Goal: Task Accomplishment & Management: Complete application form

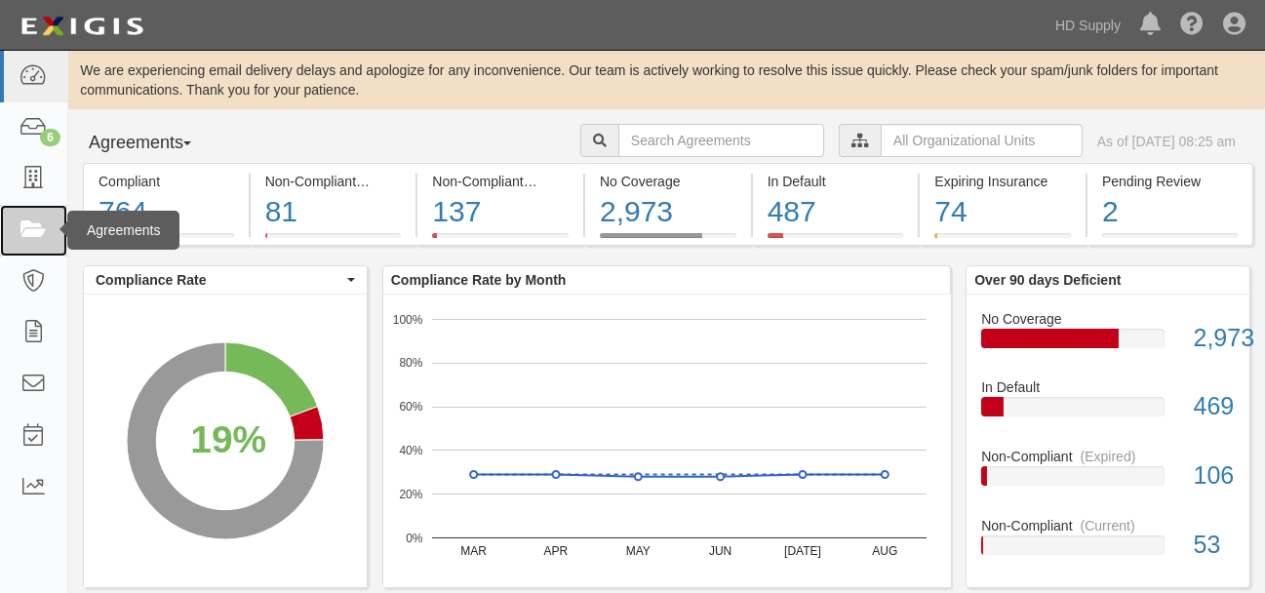
click at [43, 231] on icon at bounding box center [33, 231] width 27 height 22
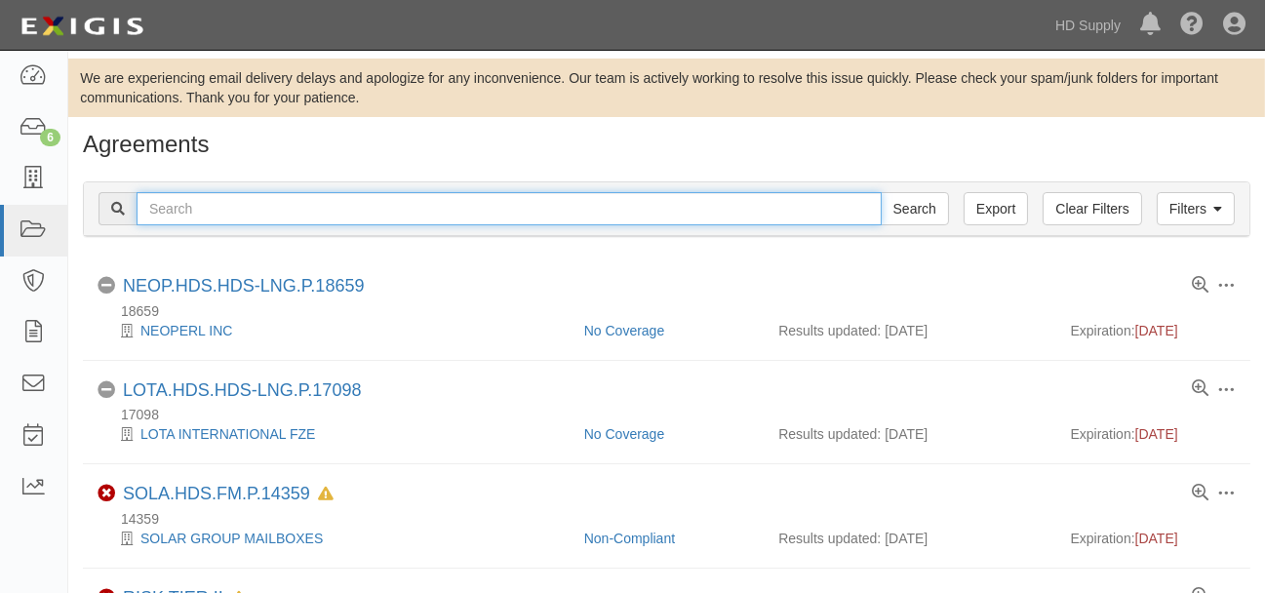
click at [326, 218] on input "text" at bounding box center [509, 208] width 745 height 33
type input "bluebrook"
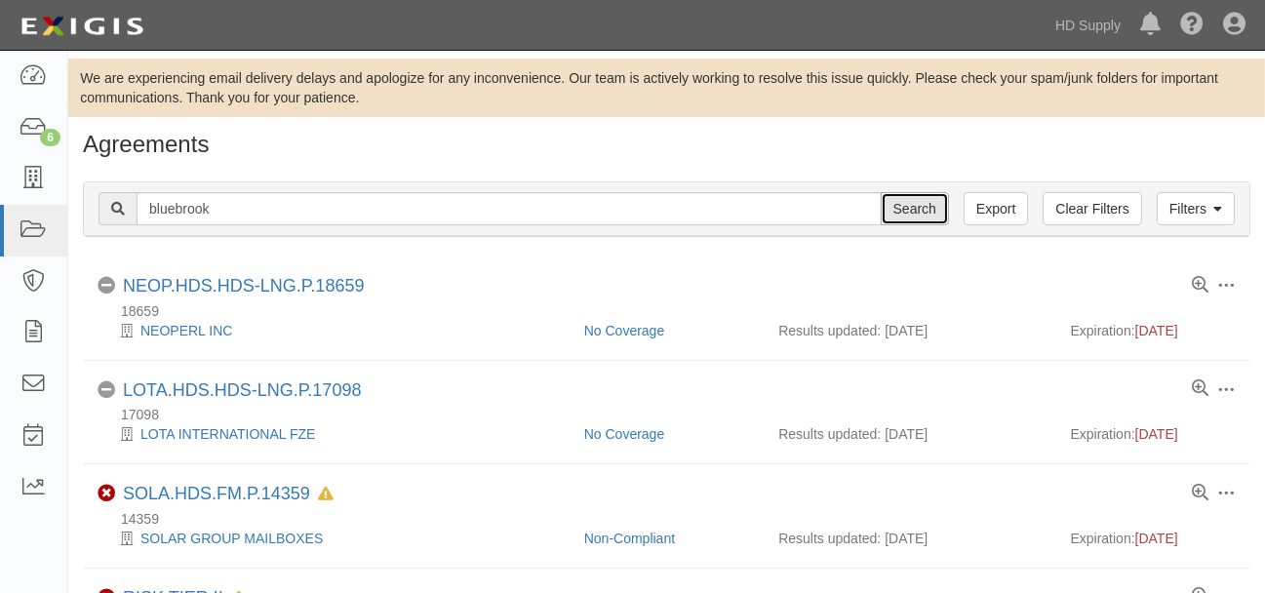
click at [901, 203] on input "Search" at bounding box center [915, 208] width 68 height 33
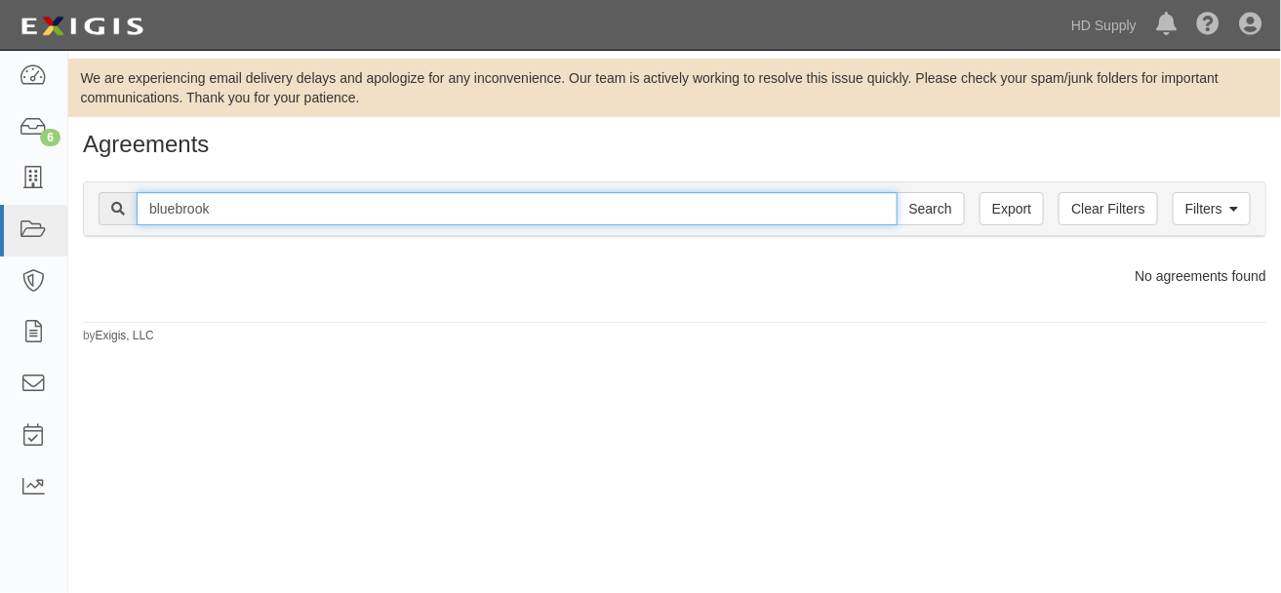
click at [249, 218] on input "bluebrook" at bounding box center [517, 208] width 761 height 33
type input "blue brook"
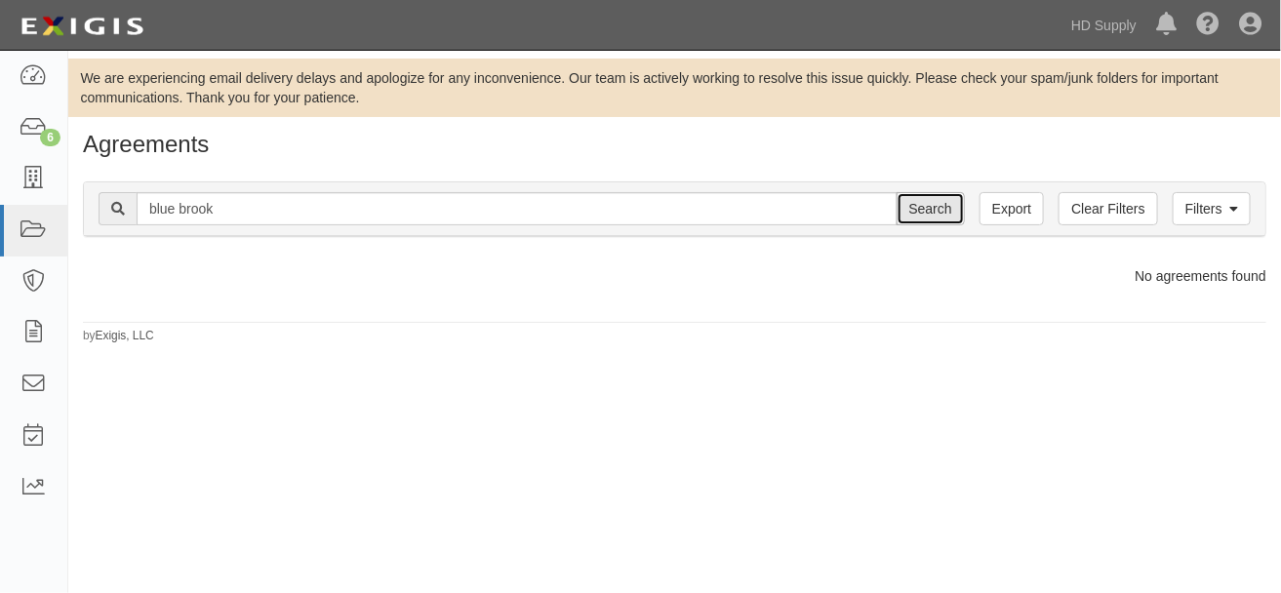
click at [939, 214] on input "Search" at bounding box center [931, 208] width 68 height 33
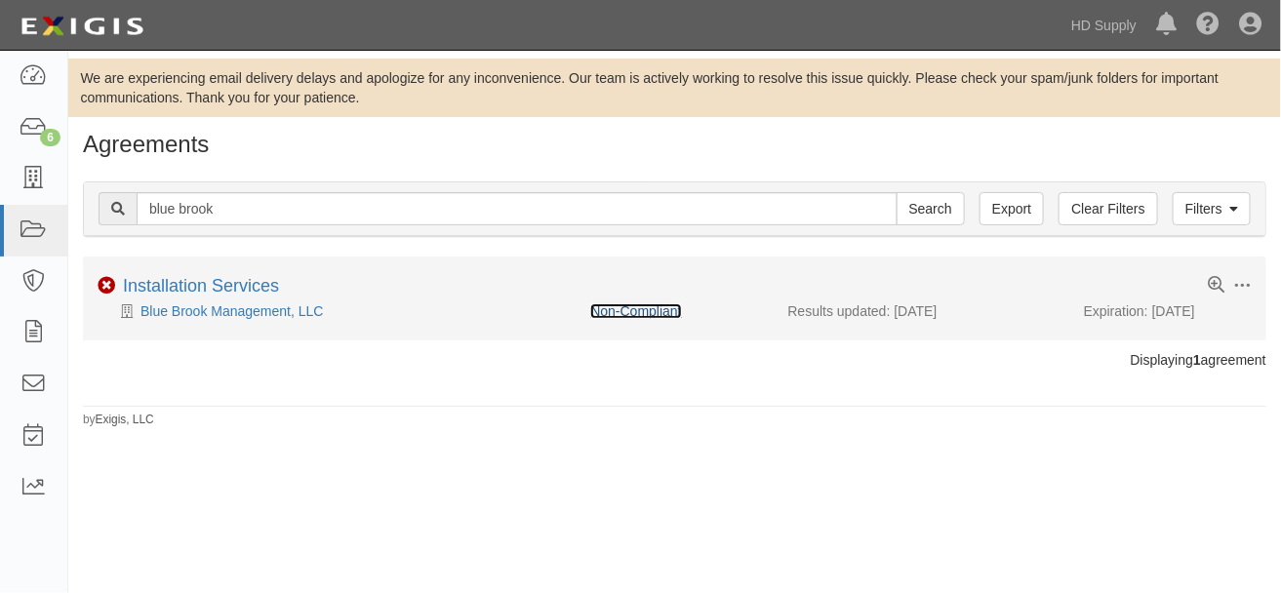
click at [612, 316] on link "Non-Compliant" at bounding box center [635, 311] width 91 height 16
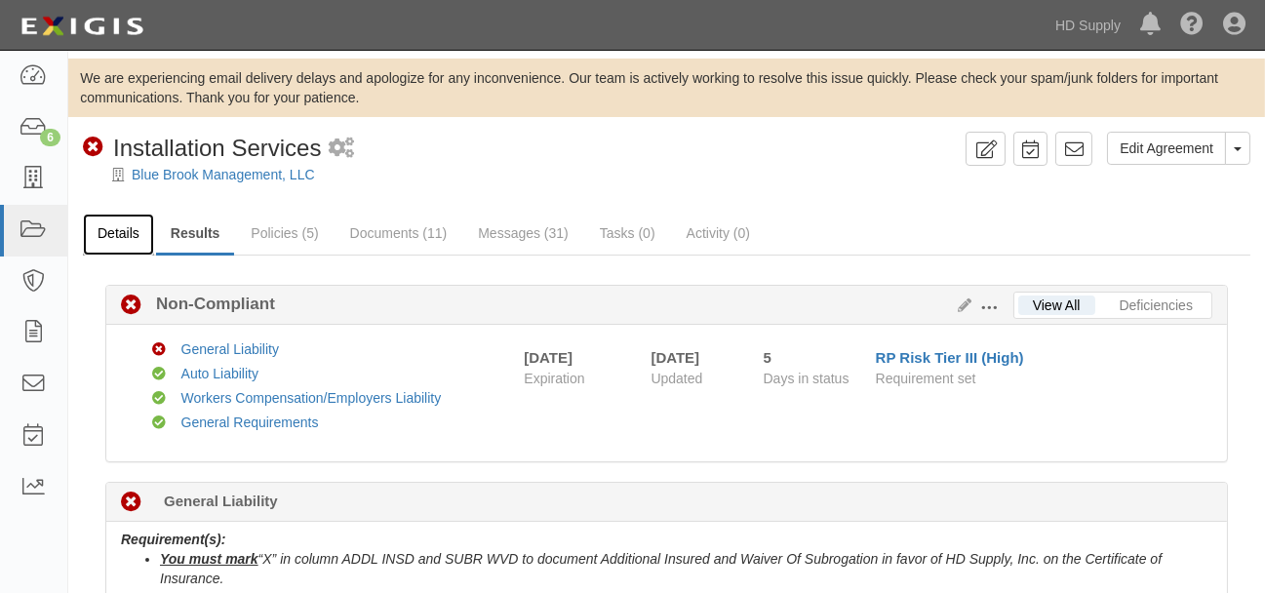
click at [114, 226] on link "Details" at bounding box center [118, 235] width 71 height 42
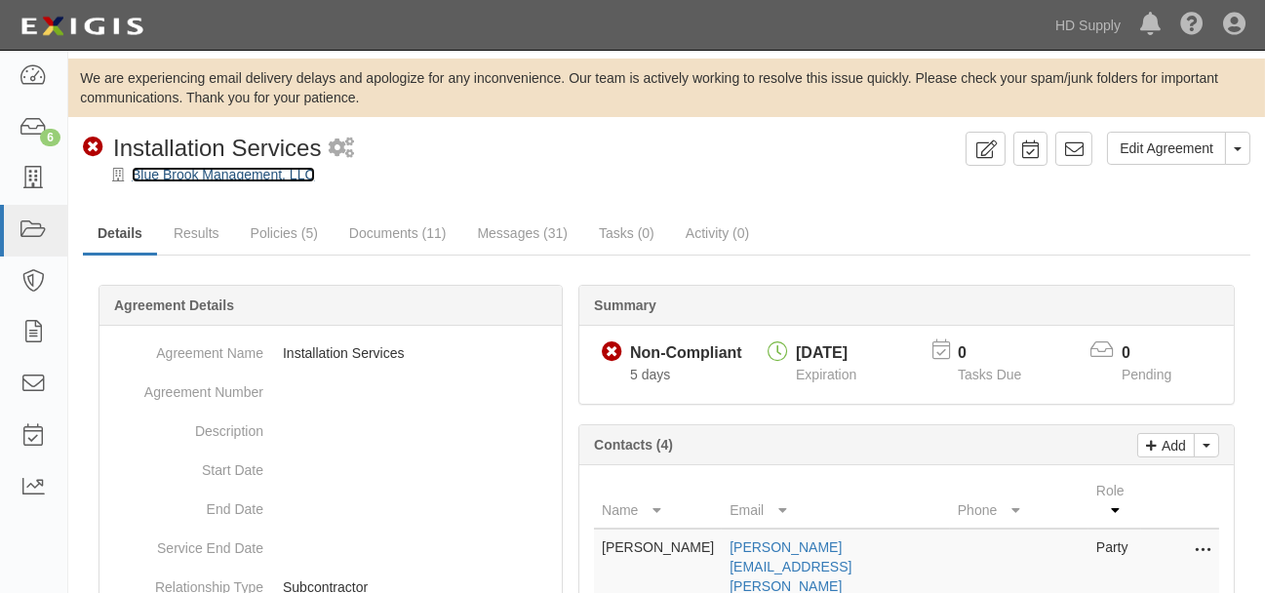
click at [239, 180] on link "Blue Brook Management, LLC" at bounding box center [223, 175] width 183 height 16
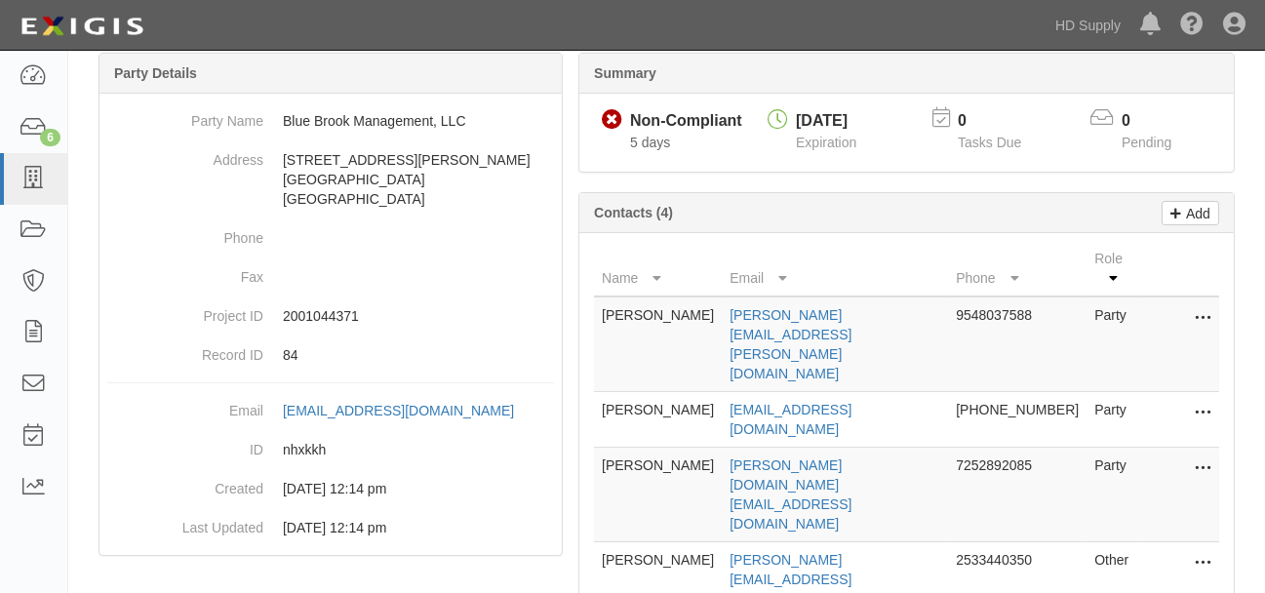
scroll to position [217, 0]
click at [1206, 399] on icon at bounding box center [1203, 411] width 16 height 25
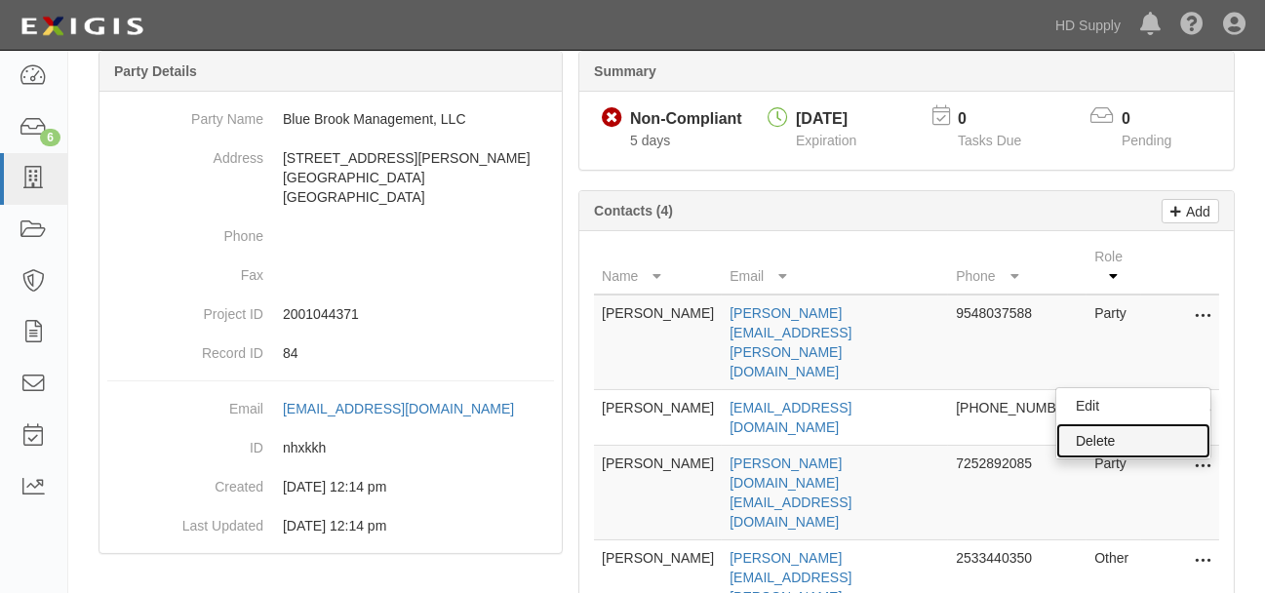
click at [1082, 423] on link "Delete" at bounding box center [1134, 440] width 154 height 35
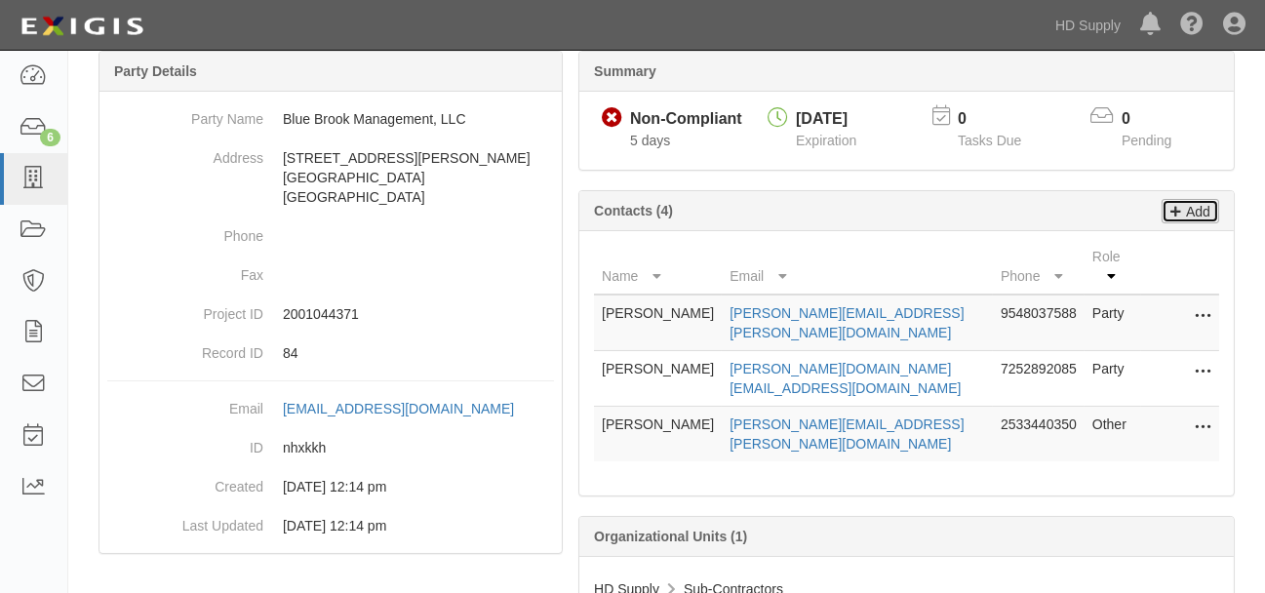
click at [1200, 210] on p "Add" at bounding box center [1195, 211] width 29 height 22
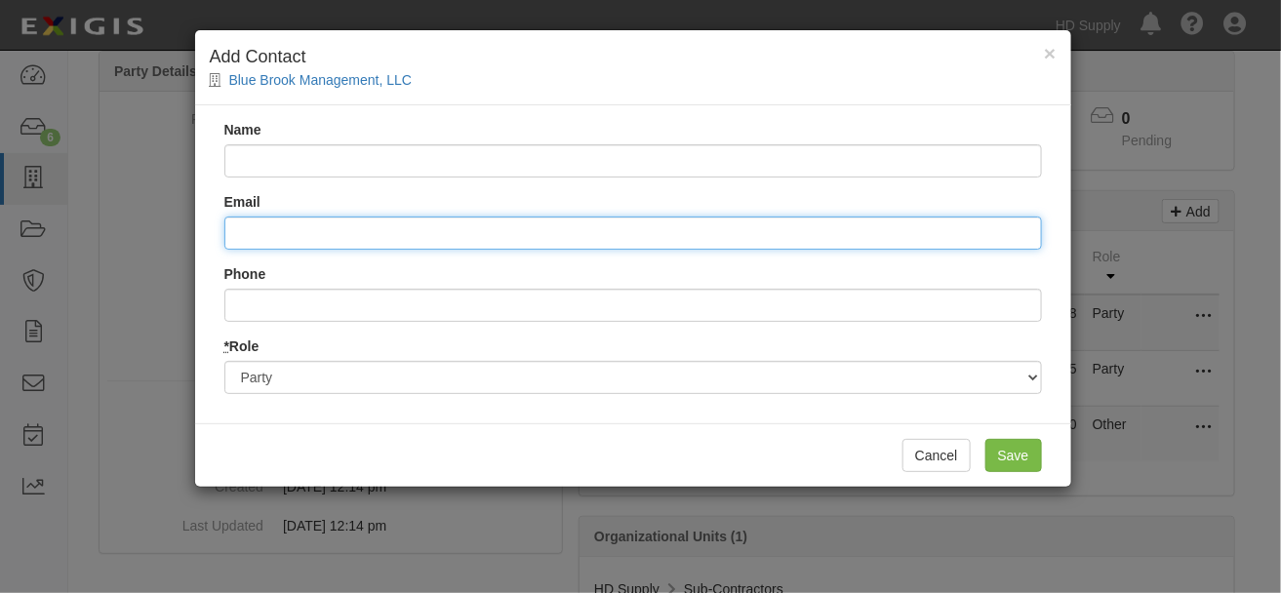
drag, startPoint x: 268, startPoint y: 241, endPoint x: 278, endPoint y: 237, distance: 10.5
click at [268, 240] on input "Email" at bounding box center [633, 233] width 818 height 33
paste input "[EMAIL_ADDRESS][DOMAIN_NAME]"
type input "[EMAIL_ADDRESS][DOMAIN_NAME]"
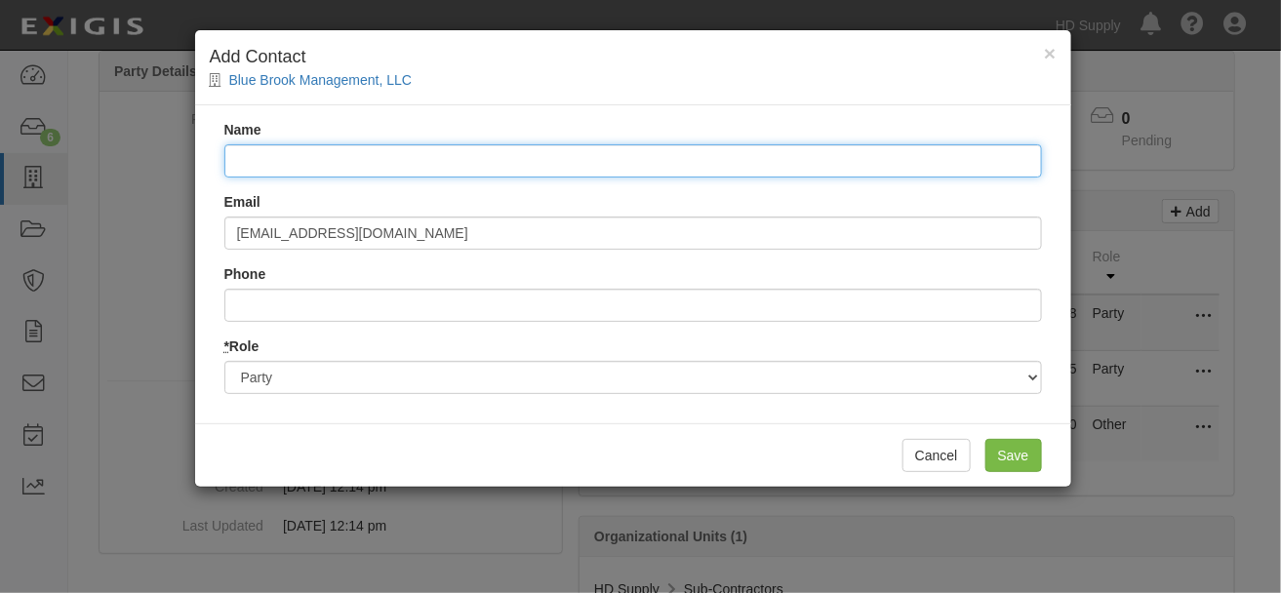
click at [338, 171] on input "Name" at bounding box center [633, 160] width 818 height 33
type input "Ashley Churchill"
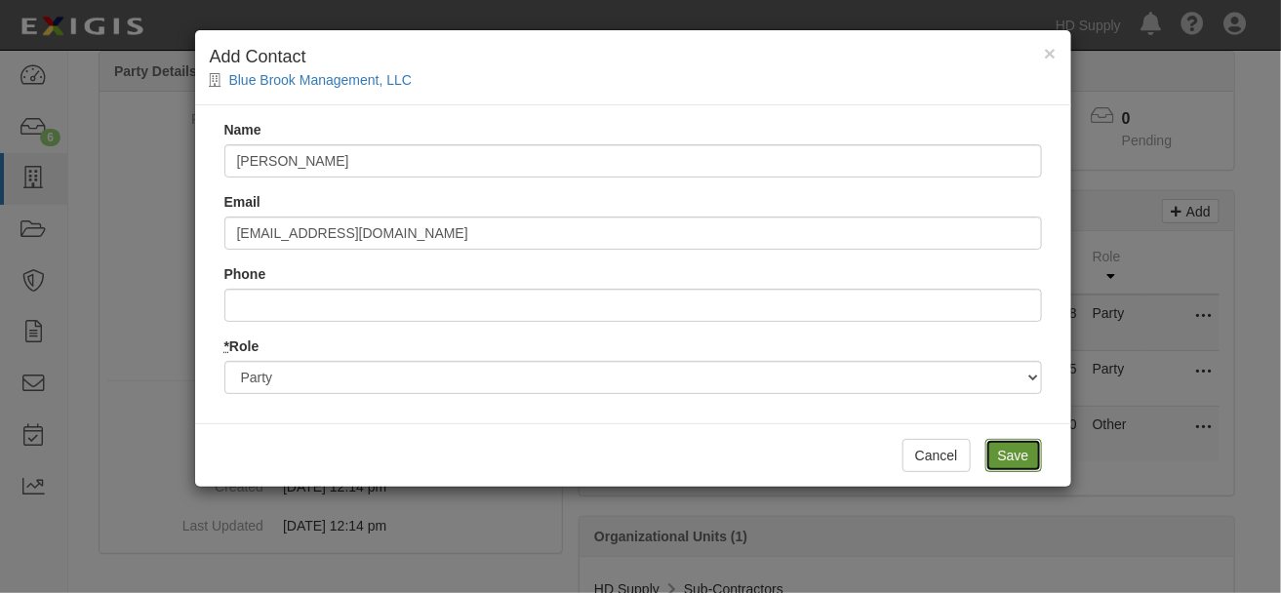
click at [1019, 462] on input "Save" at bounding box center [1013, 455] width 57 height 33
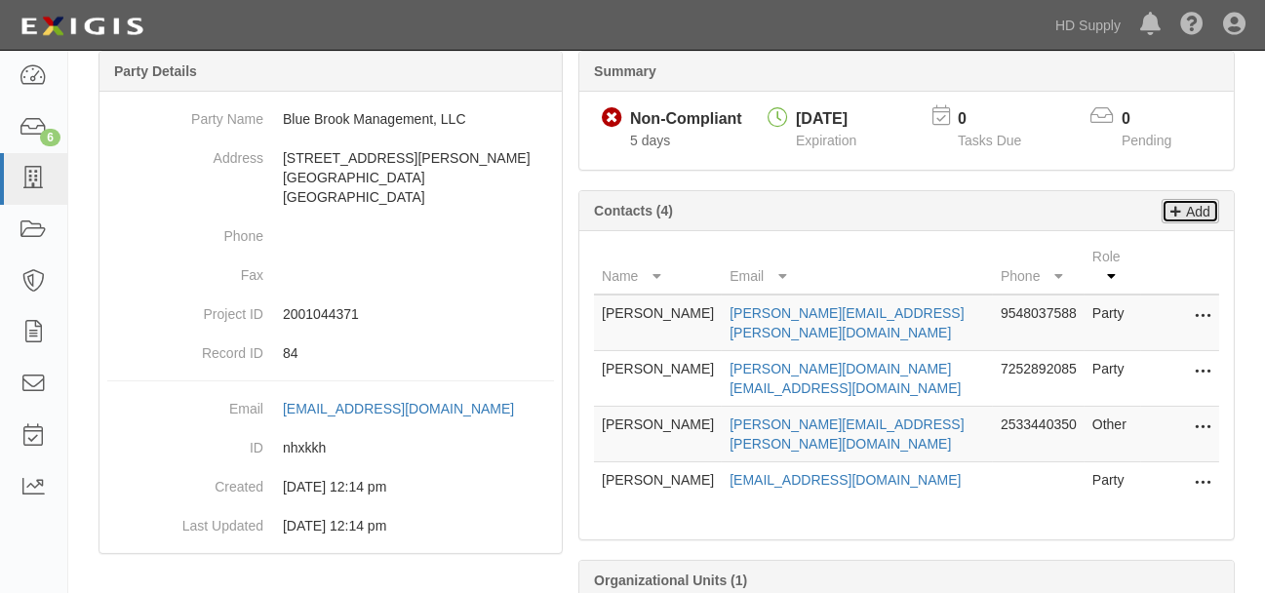
click at [1187, 207] on p "Add" at bounding box center [1195, 211] width 29 height 22
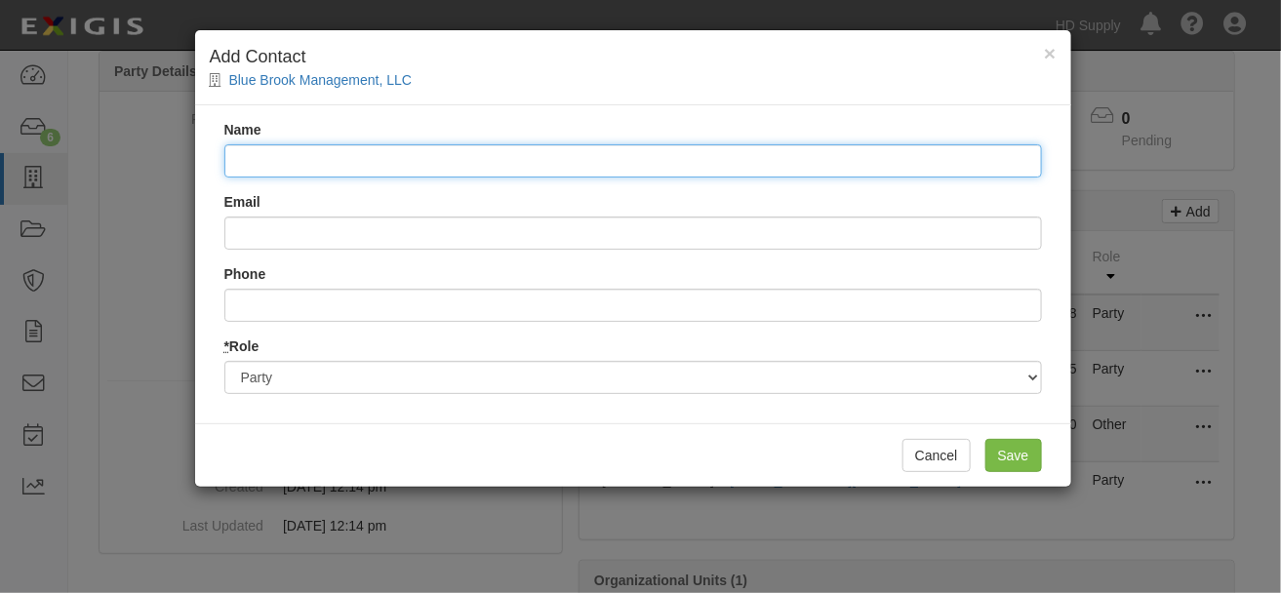
click at [290, 161] on input "Name" at bounding box center [633, 160] width 818 height 33
drag, startPoint x: 402, startPoint y: 161, endPoint x: 234, endPoint y: 166, distance: 167.9
click at [234, 166] on input "awade@bluebrookmgt.com" at bounding box center [633, 160] width 818 height 33
type input "awade@bluebrookmgt.com"
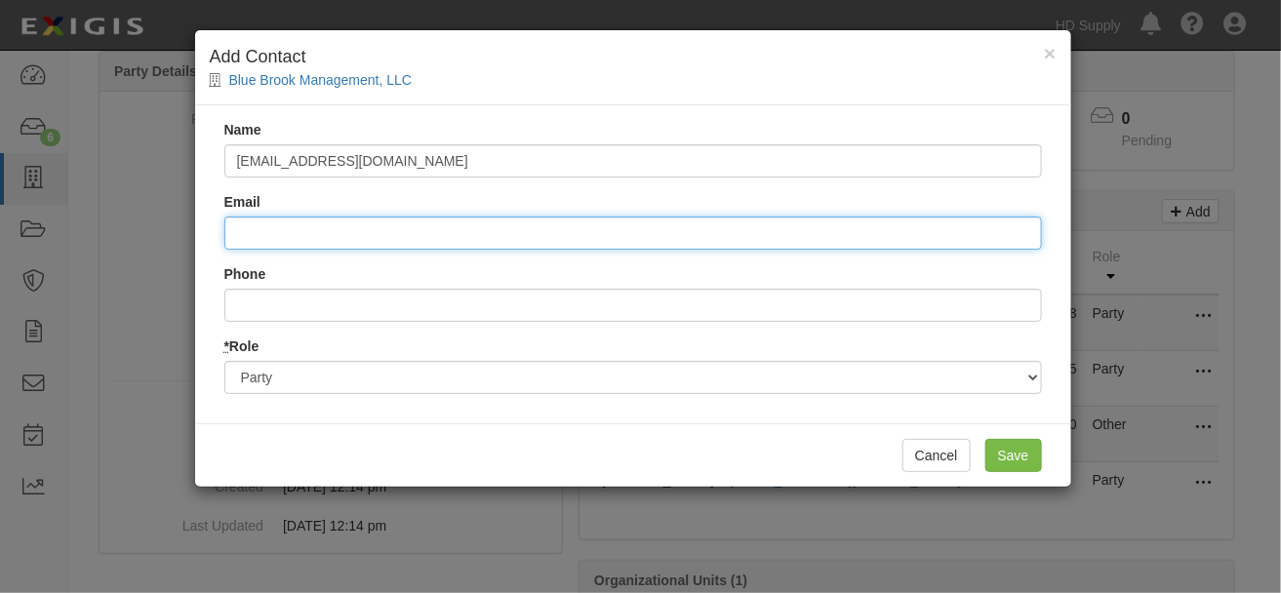
click at [271, 227] on input "Email" at bounding box center [633, 233] width 818 height 33
paste input "awade@bluebrookmgt.com"
type input "awade@bluebrookmgt.com"
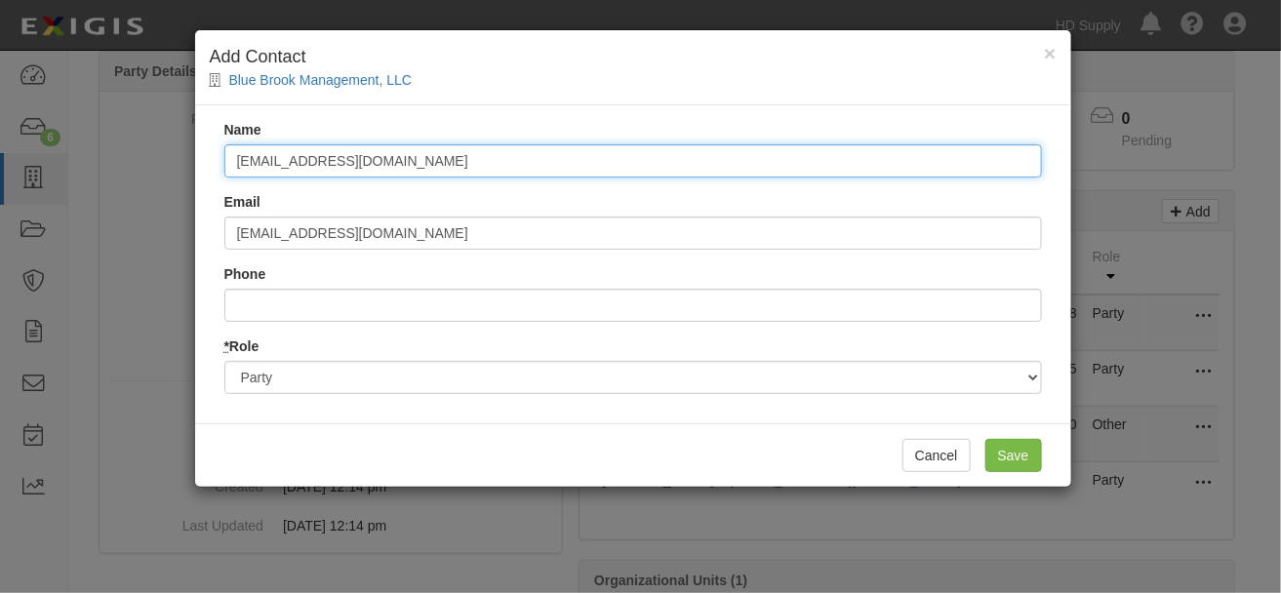
drag, startPoint x: 476, startPoint y: 171, endPoint x: 133, endPoint y: 134, distance: 345.4
click at [130, 132] on div "× Add Contact Blue Brook Management, LLC Name awade@bluebrookmgt.com Email awad…" at bounding box center [640, 296] width 1281 height 593
type input "Anna Wade"
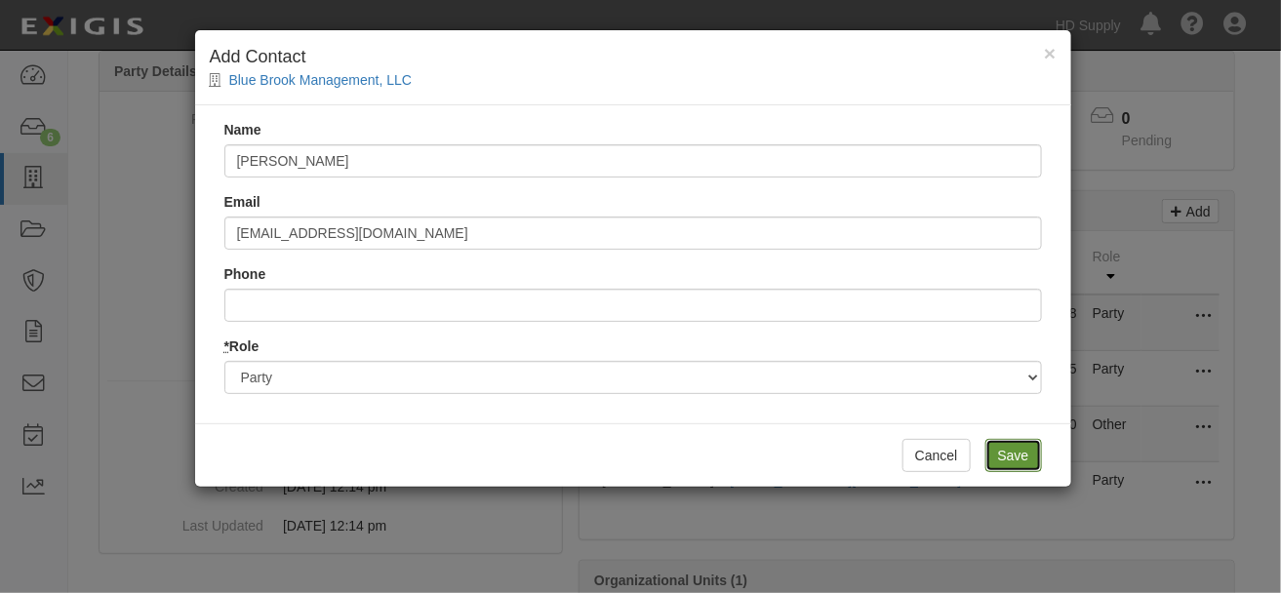
click at [1024, 456] on input "Save" at bounding box center [1013, 455] width 57 height 33
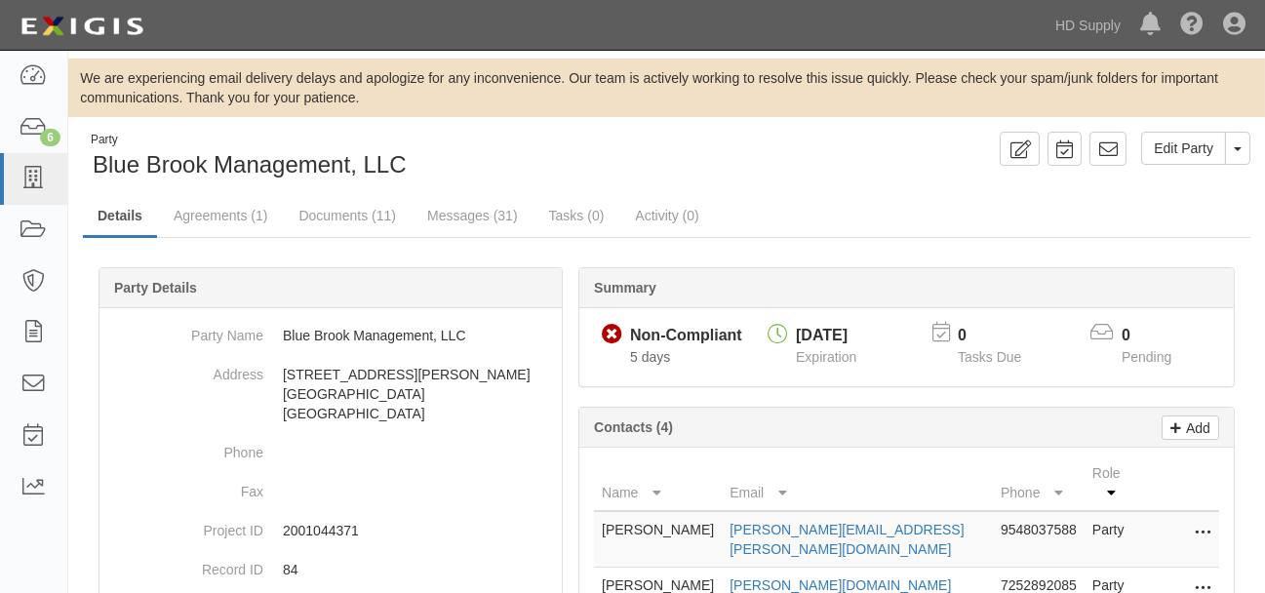
scroll to position [0, 0]
click at [196, 210] on link "Agreements (1)" at bounding box center [220, 217] width 123 height 42
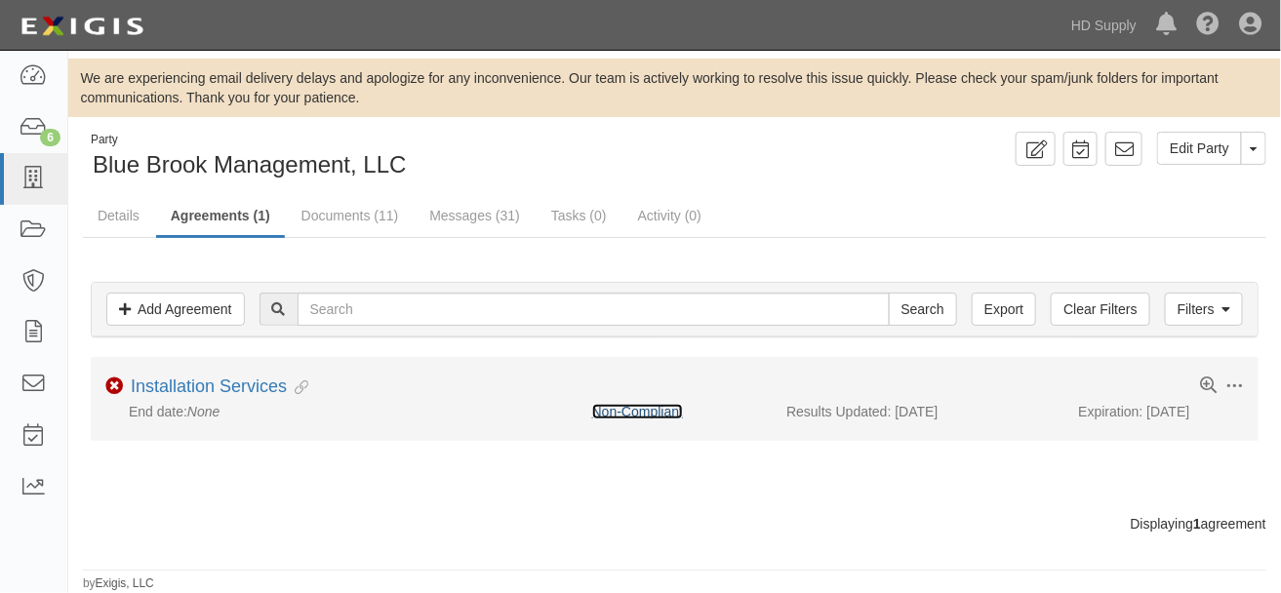
click at [620, 411] on link "Non-Compliant" at bounding box center [637, 412] width 91 height 16
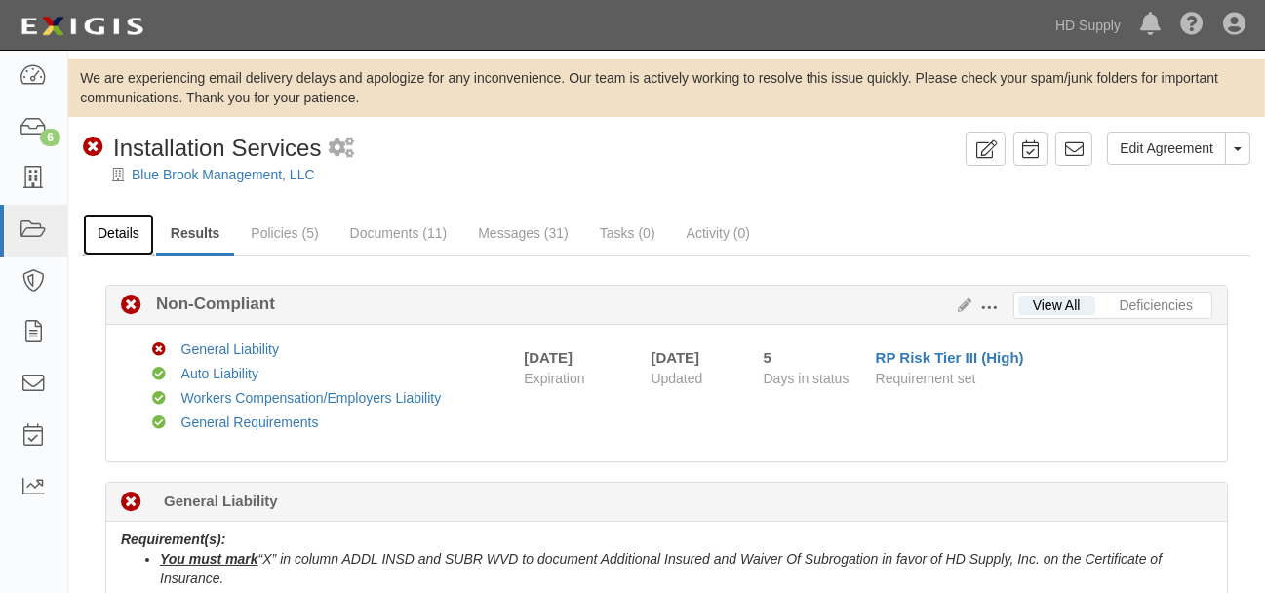
click at [111, 238] on link "Details" at bounding box center [118, 235] width 71 height 42
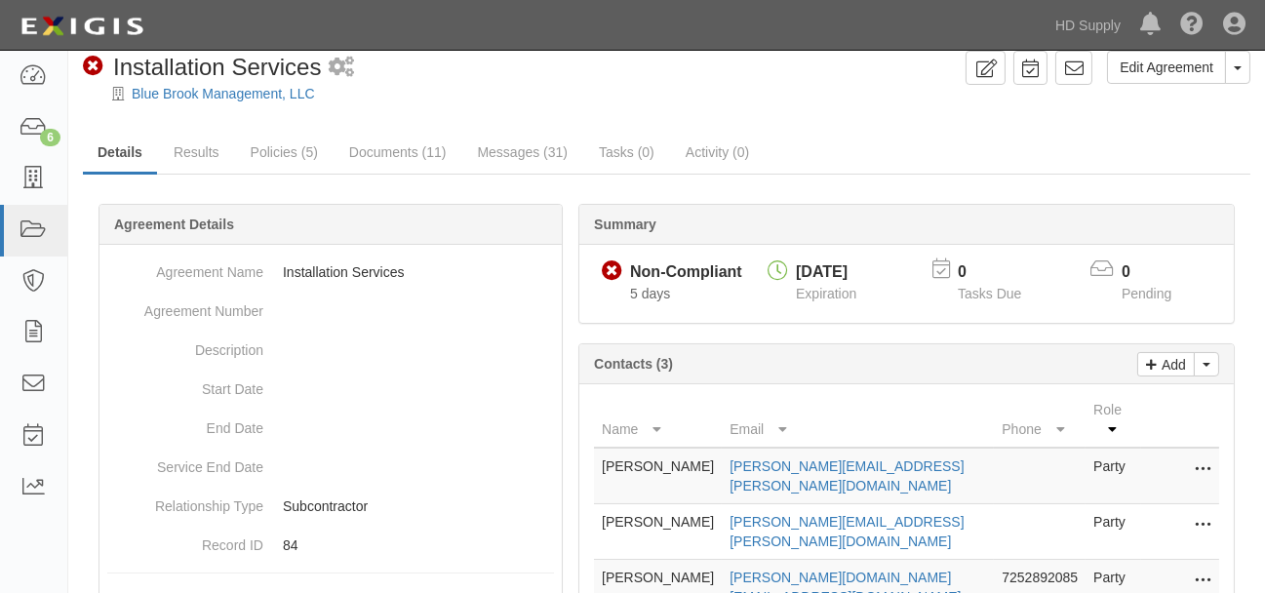
scroll to position [217, 0]
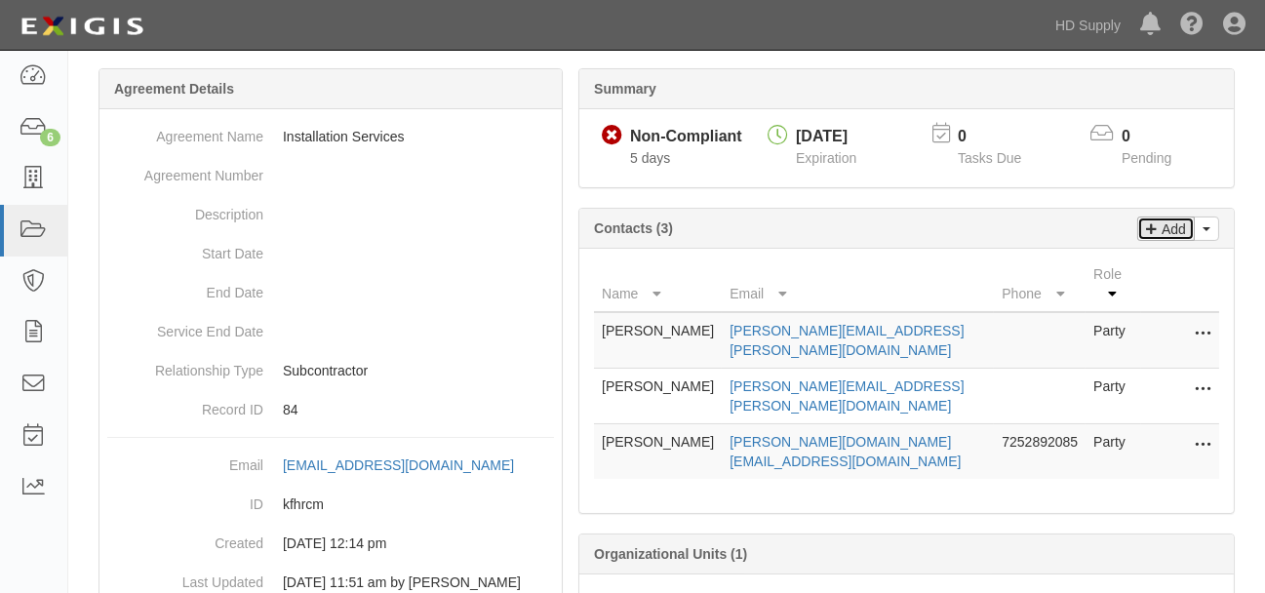
click at [1177, 226] on p "Add" at bounding box center [1171, 229] width 29 height 22
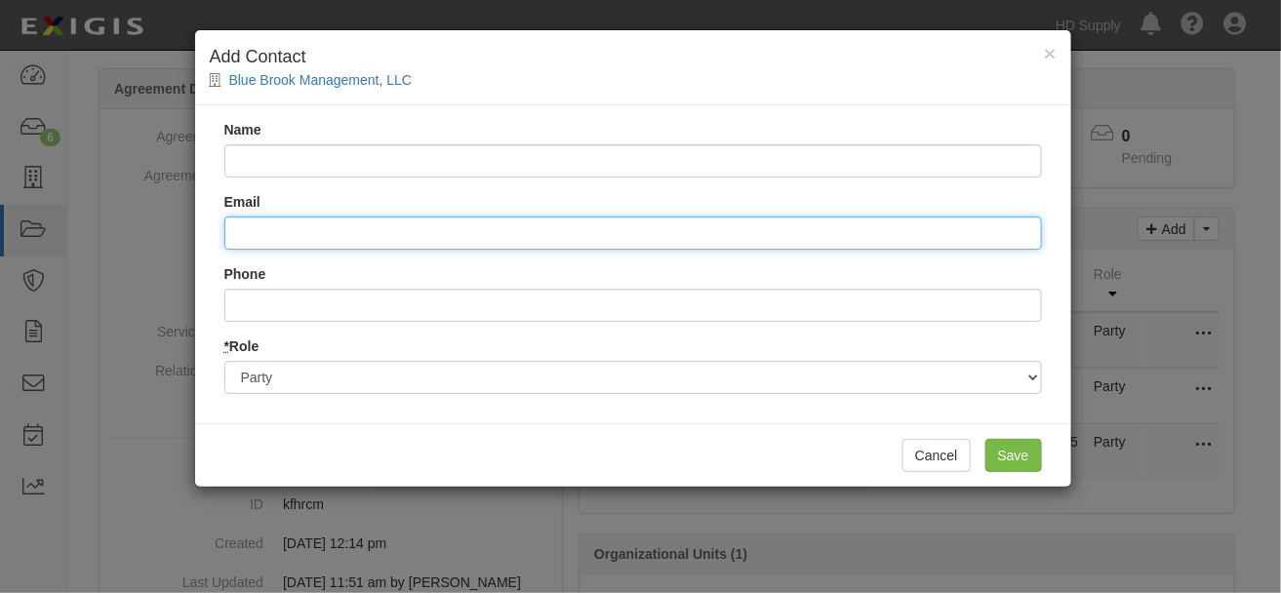
click at [252, 235] on input "Email" at bounding box center [633, 233] width 818 height 33
paste input "awade@bluebrookmgt.com"
type input "awade@bluebrookmgt.com"
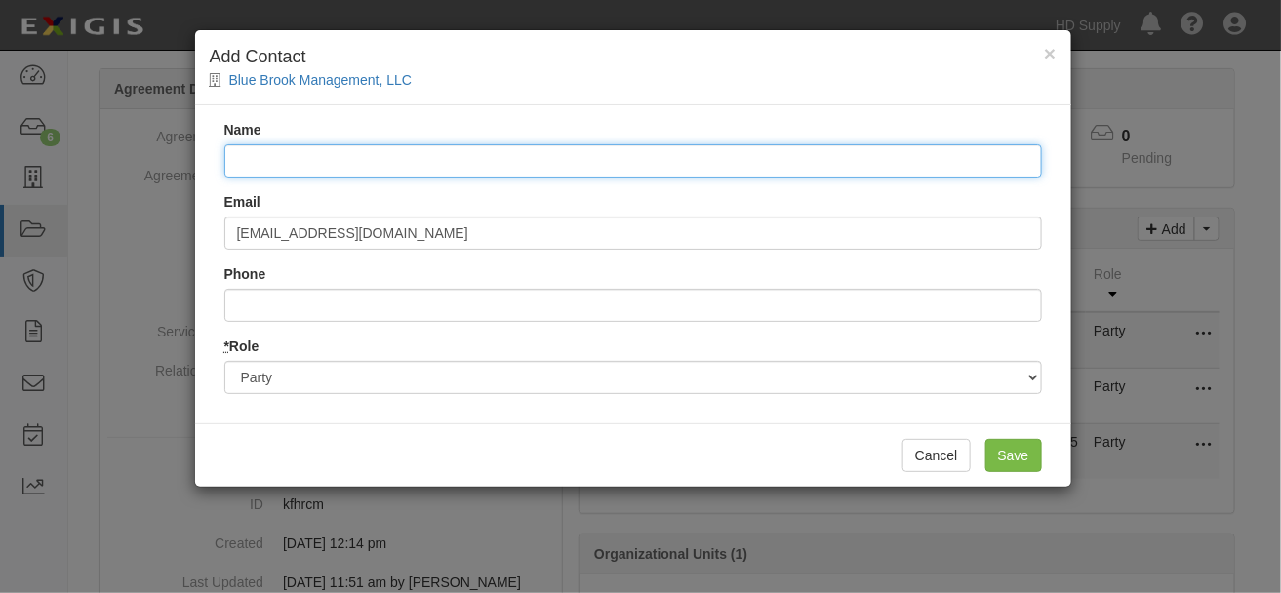
click at [273, 157] on input "Name" at bounding box center [633, 160] width 818 height 33
type input "Anna Wade"
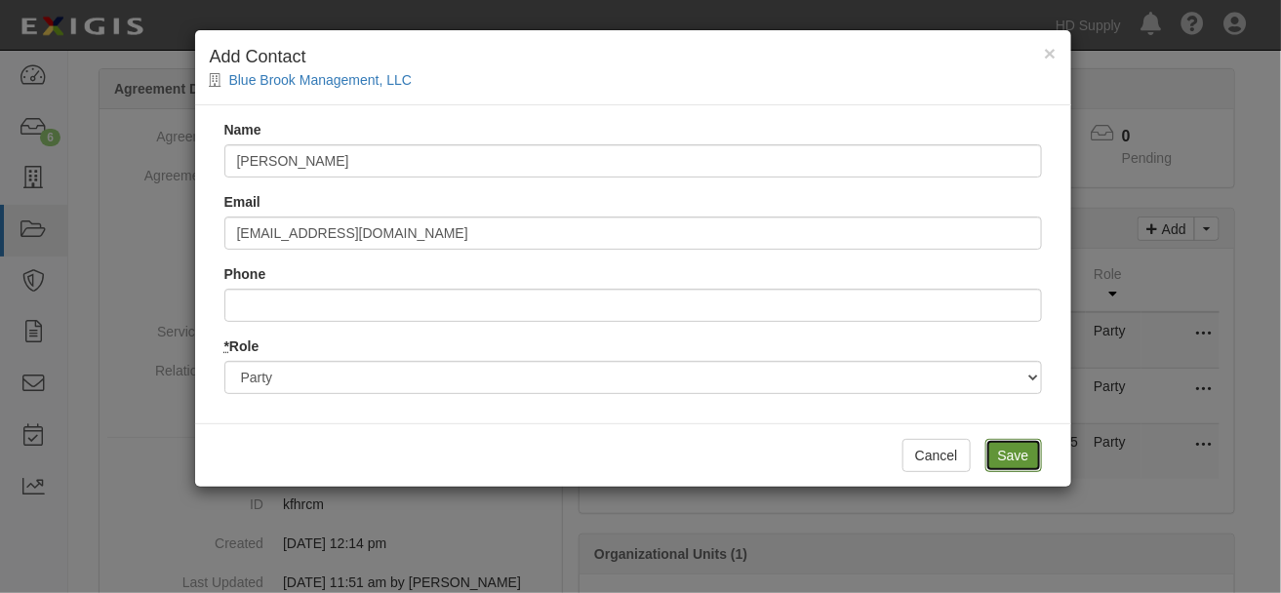
click at [1008, 467] on input "Save" at bounding box center [1013, 455] width 57 height 33
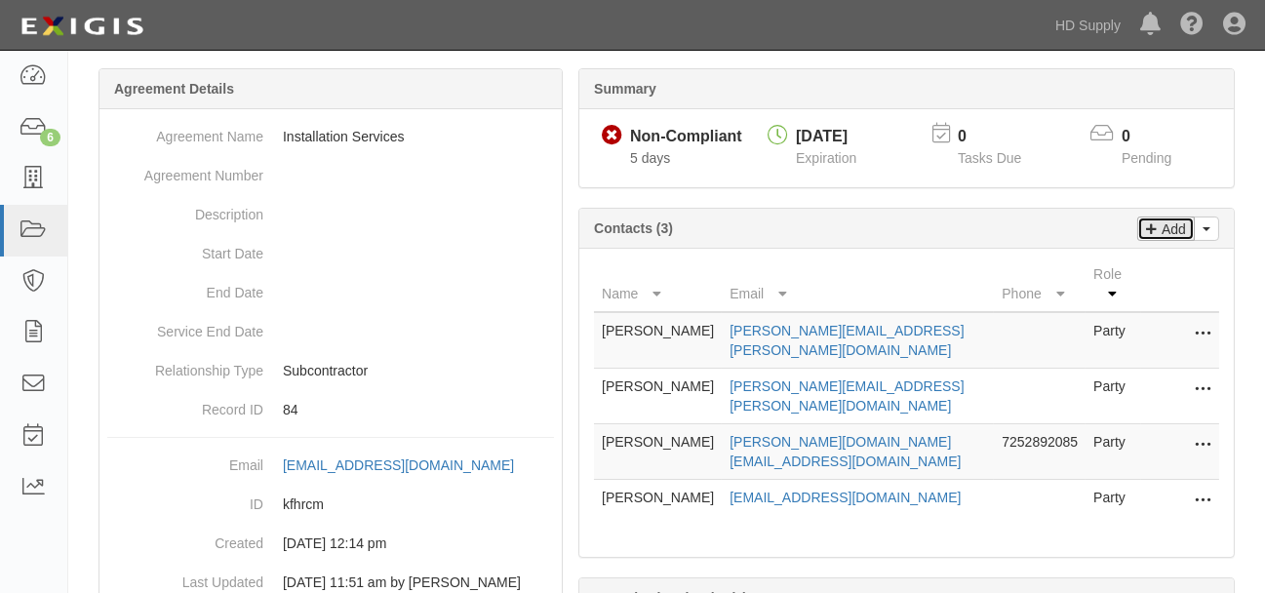
click at [1164, 229] on p "Add" at bounding box center [1171, 229] width 29 height 22
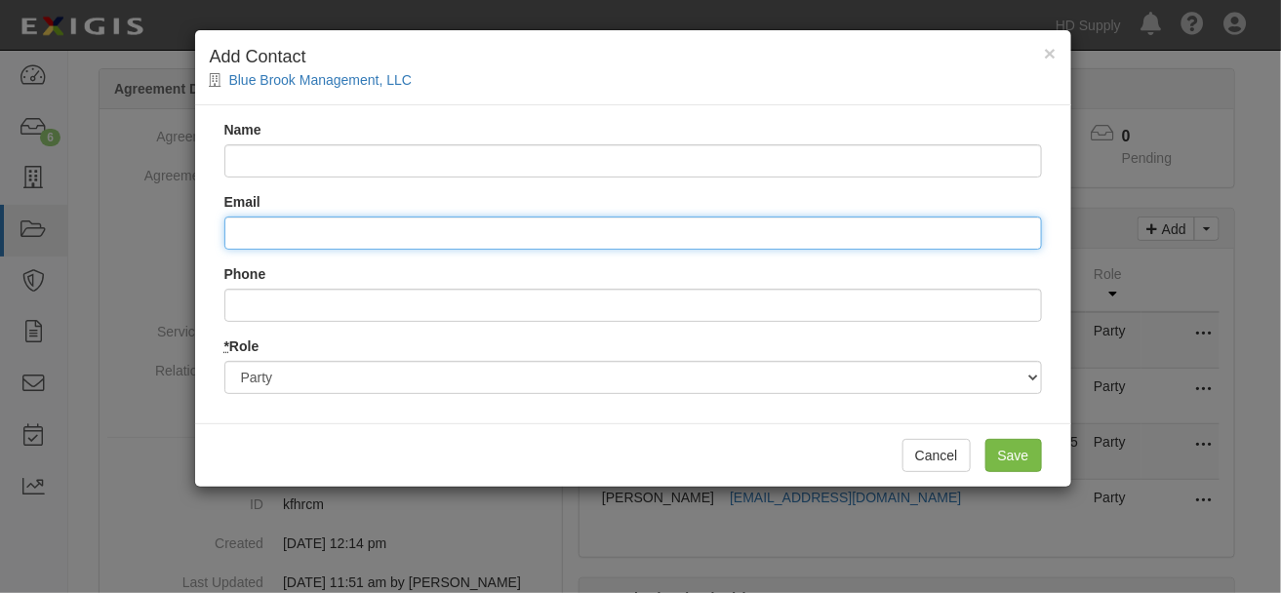
click at [250, 240] on input "Email" at bounding box center [633, 233] width 818 height 33
paste input "achurchill@bluebrookmgt.com"
click at [234, 239] on input "achurchill@bluebrookmgt.com" at bounding box center [633, 233] width 818 height 33
type input "achurchill@bluebrookmgt.com"
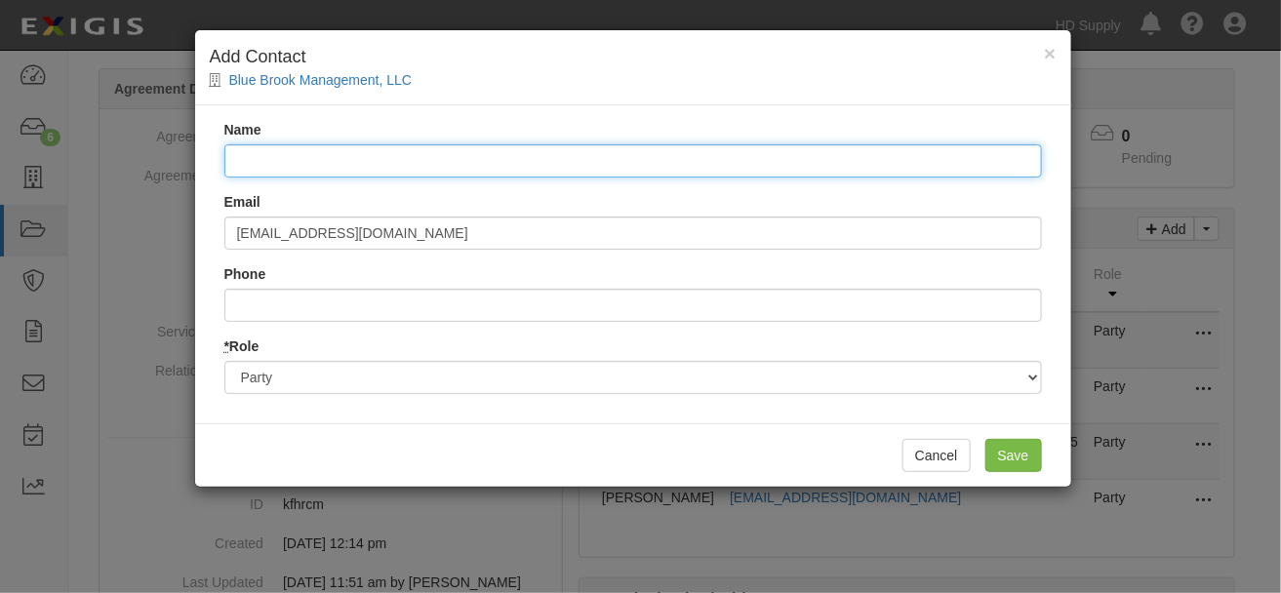
drag, startPoint x: 263, startPoint y: 168, endPoint x: 276, endPoint y: 157, distance: 16.6
click at [263, 168] on input "Name" at bounding box center [633, 160] width 818 height 33
type input "Ashley Churchill"
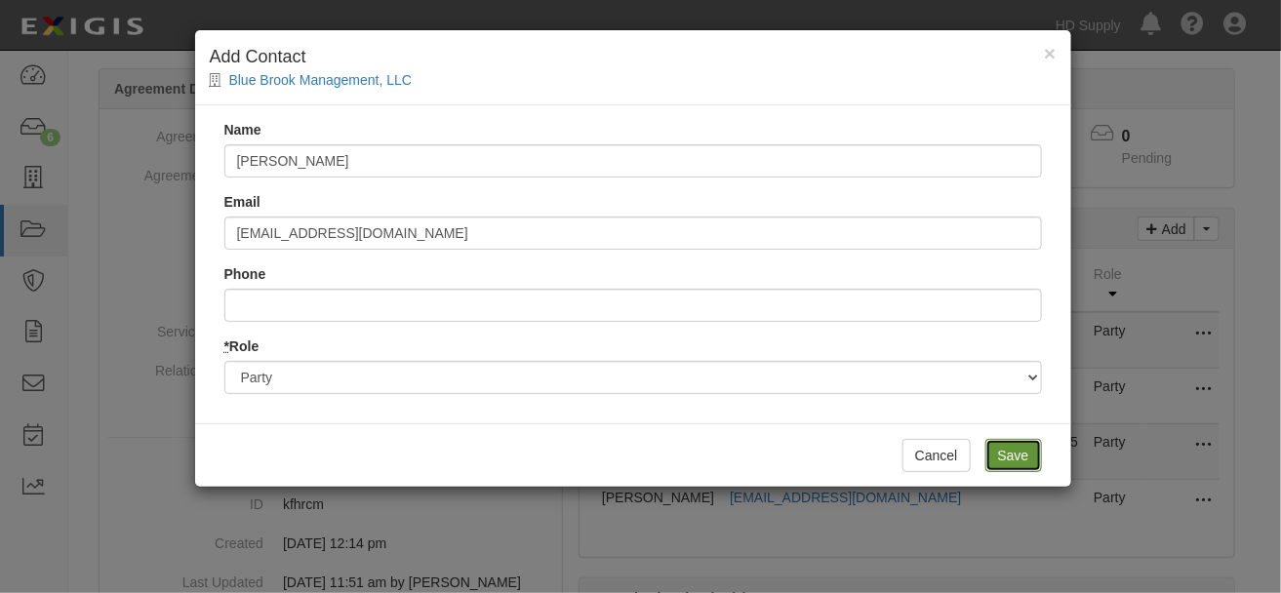
click at [1019, 464] on input "Save" at bounding box center [1013, 455] width 57 height 33
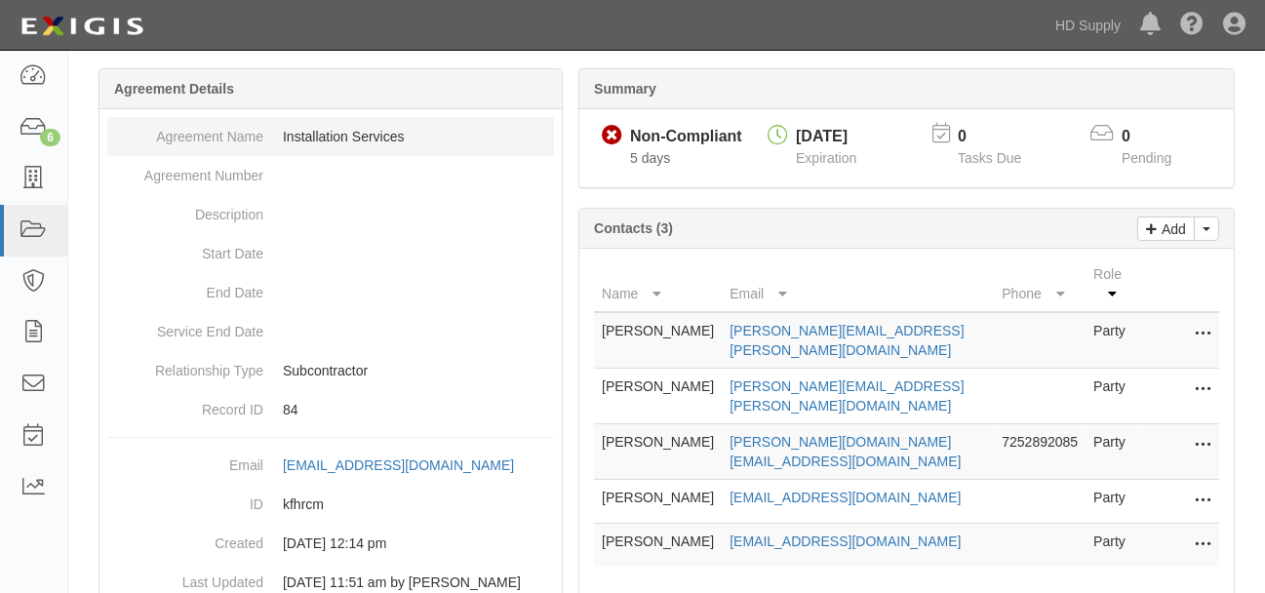
scroll to position [0, 0]
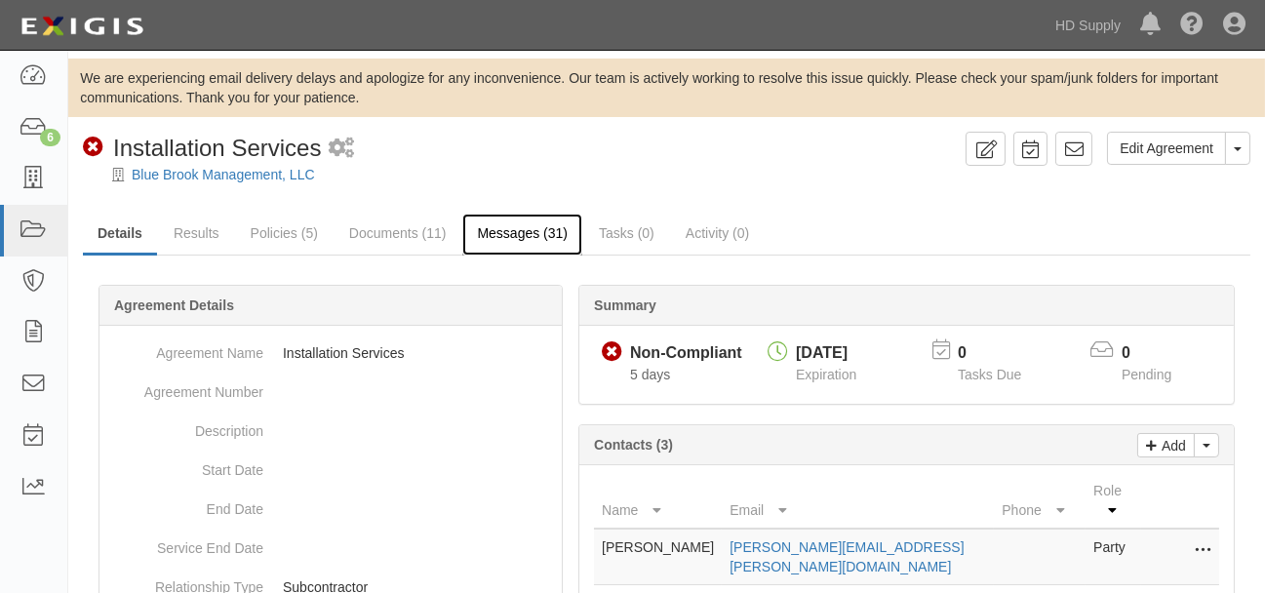
click at [512, 226] on link "Messages (31)" at bounding box center [522, 235] width 120 height 42
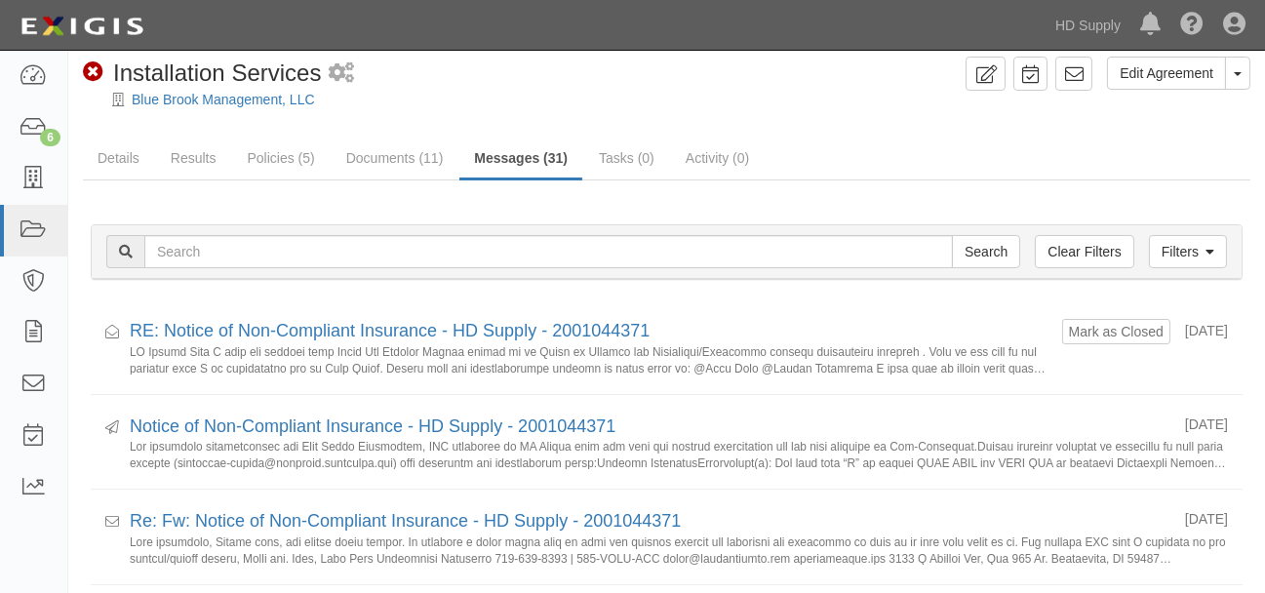
scroll to position [108, 0]
